Goal: Browse casually

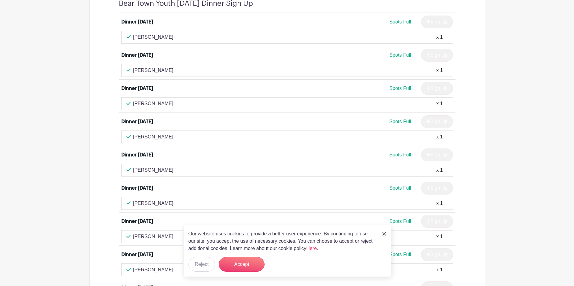
scroll to position [254, 0]
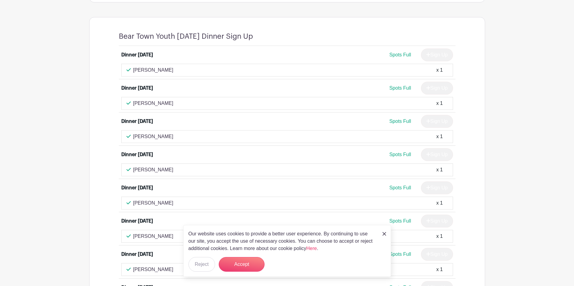
click at [383, 232] on img at bounding box center [384, 234] width 4 height 4
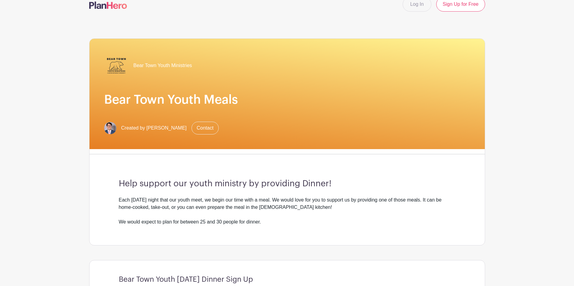
scroll to position [9, 0]
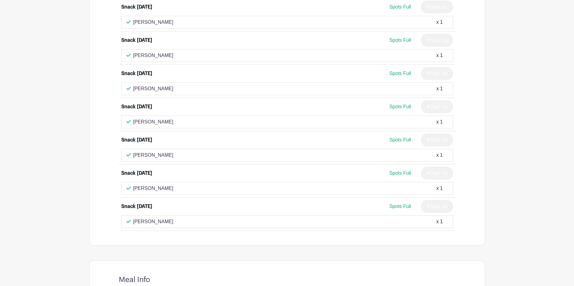
scroll to position [550, 0]
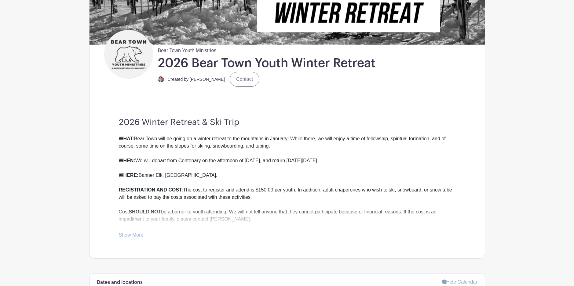
scroll to position [122, 0]
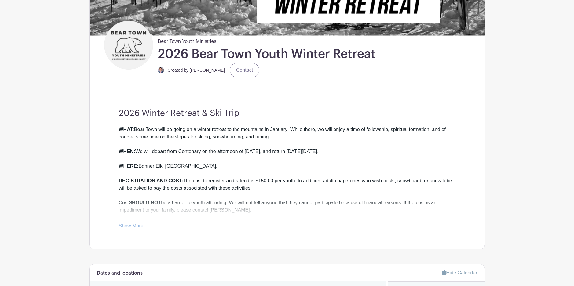
click at [127, 226] on link "Show More" at bounding box center [131, 227] width 25 height 8
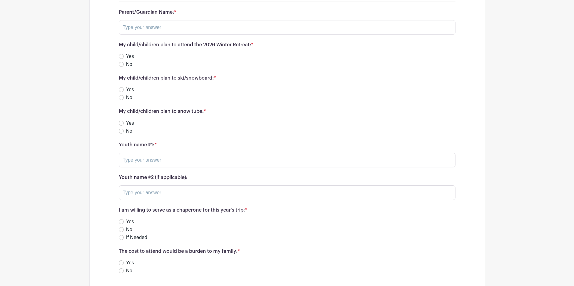
scroll to position [531, 0]
